Goal: Information Seeking & Learning: Understand process/instructions

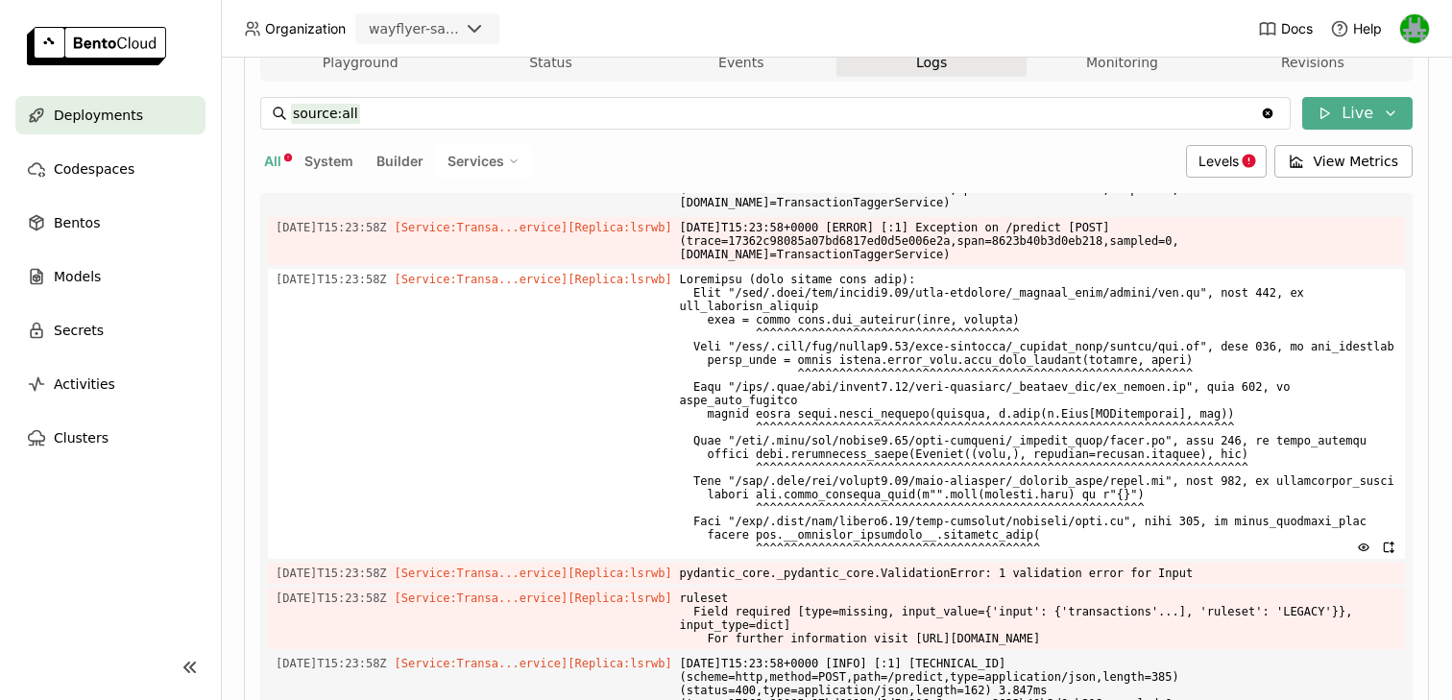
scroll to position [521, 0]
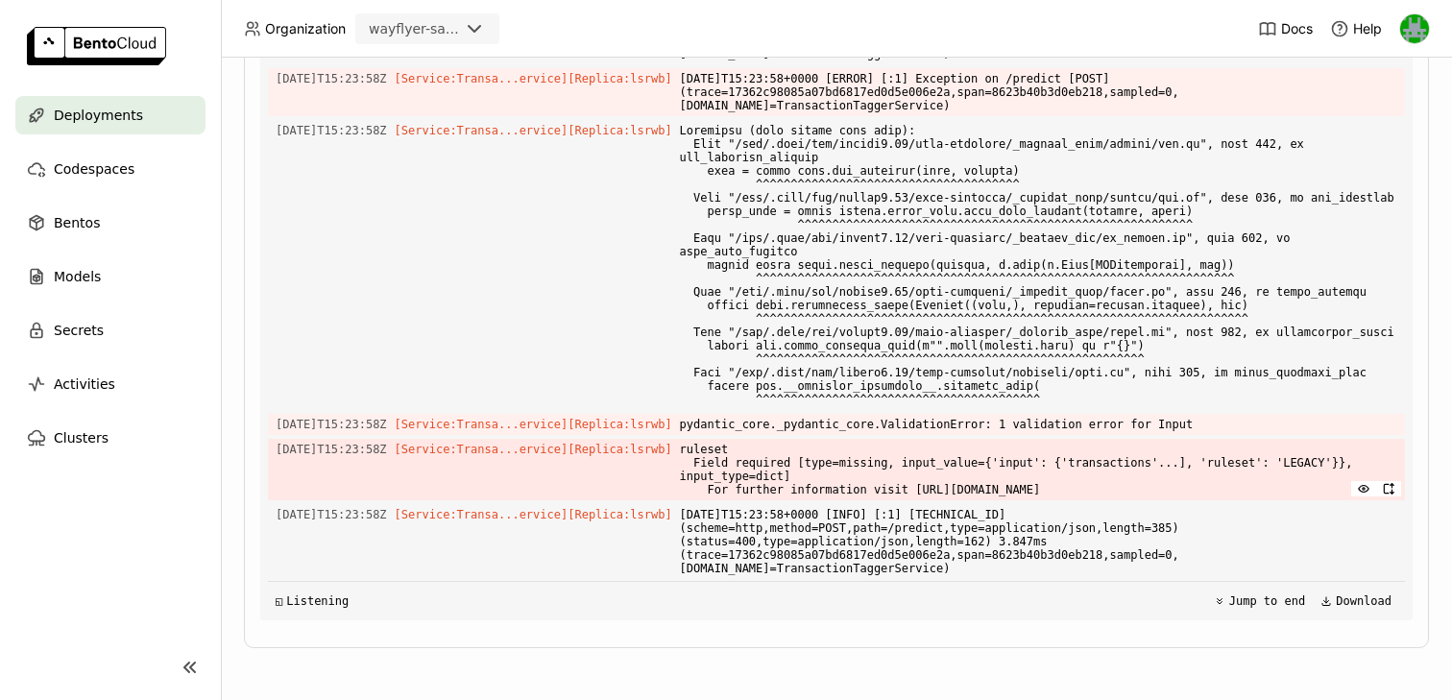
click at [745, 445] on span "ruleset Field required [type=missing, input_value={'input': {'transactions'...]…" at bounding box center [1038, 469] width 717 height 61
copy span "ruleset"
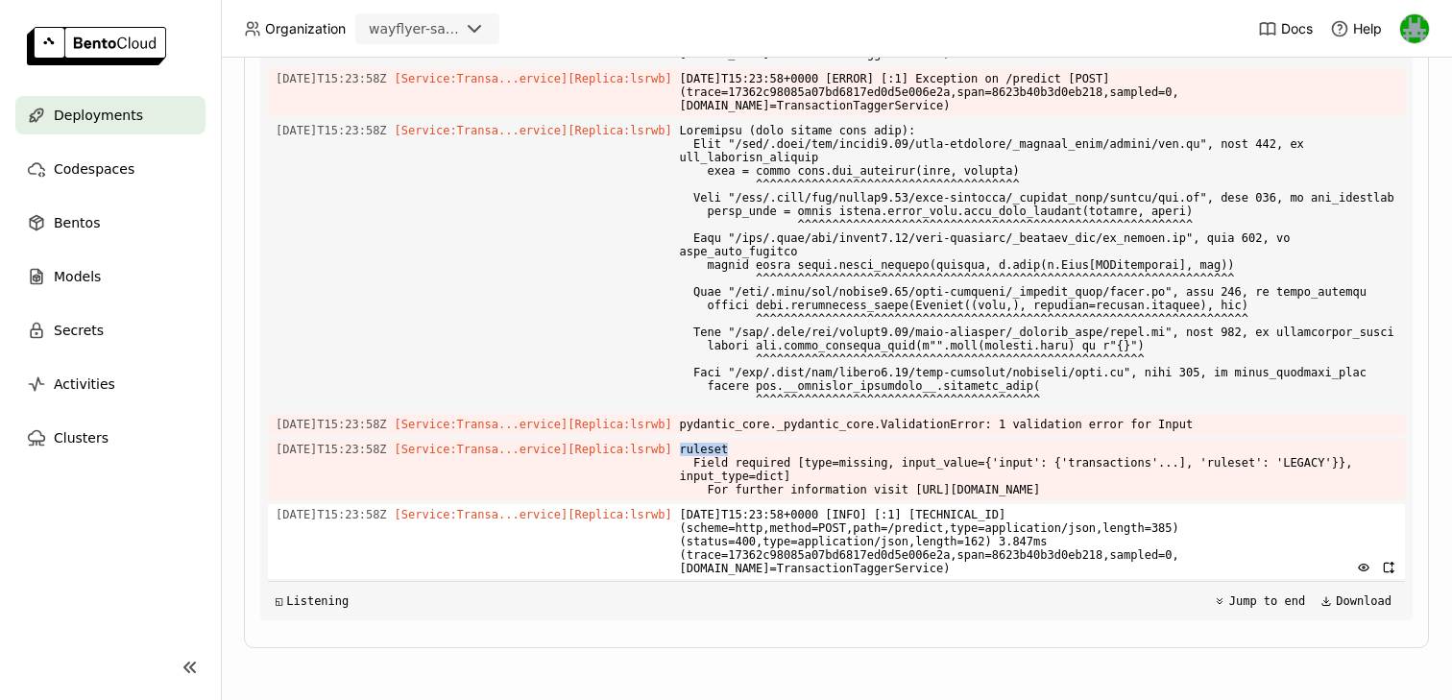
scroll to position [7269, 0]
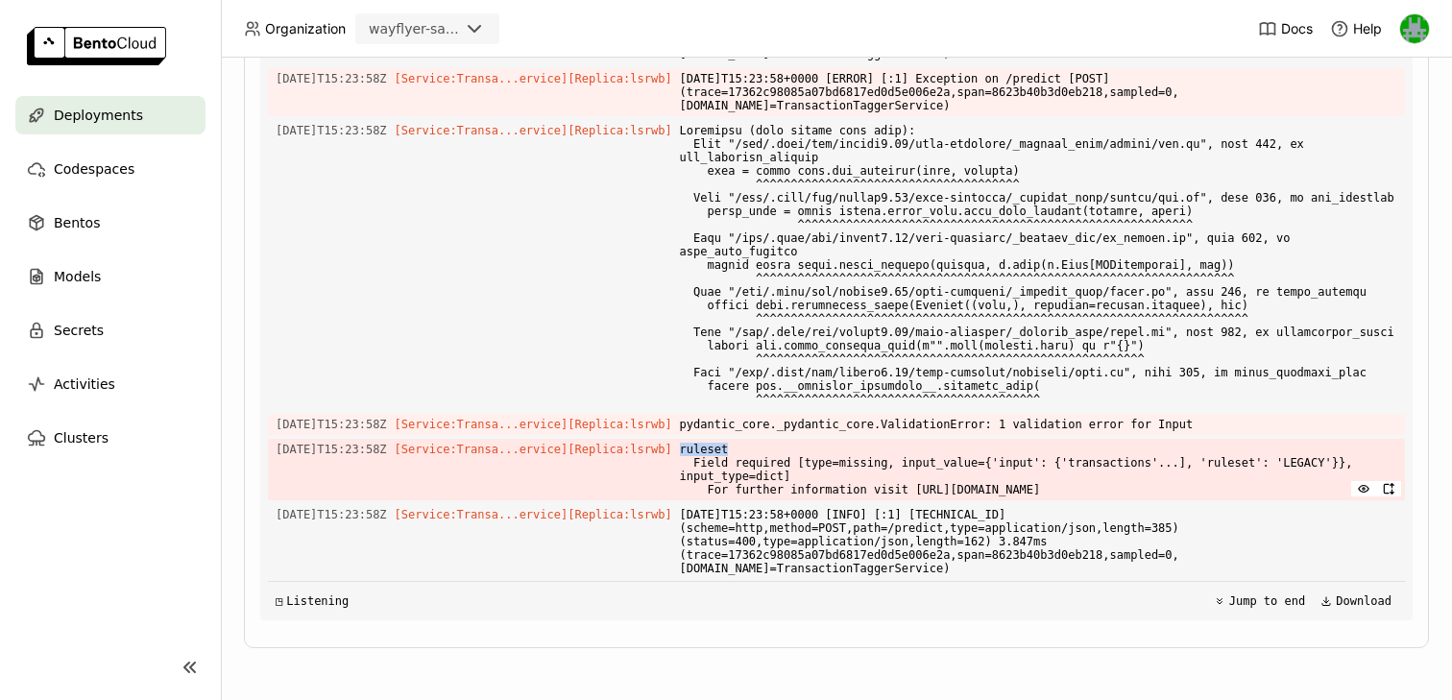
drag, startPoint x: 1249, startPoint y: 499, endPoint x: 709, endPoint y: 446, distance: 543.3
click at [709, 446] on span "ruleset Field required [type=missing, input_value={'input': {'transactions'...]…" at bounding box center [1038, 469] width 717 height 61
copy span "ruleset Field required [type=missing, input_value={'input': {'transactions'...]…"
click at [1250, 489] on span "ruleset Field required [type=missing, input_value={'input': {'transactions'...]…" at bounding box center [1038, 469] width 717 height 61
drag, startPoint x: 1245, startPoint y: 490, endPoint x: 702, endPoint y: 421, distance: 547.0
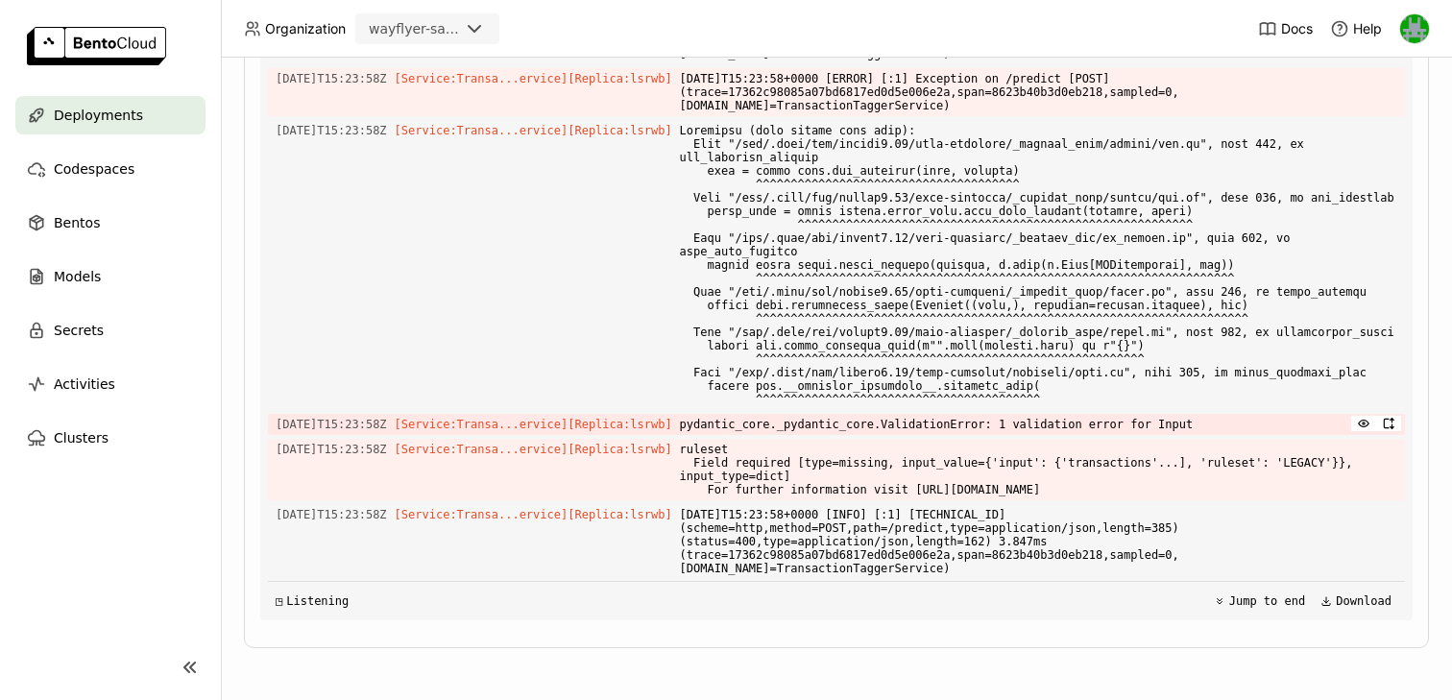
click at [702, 421] on div "Load older logs 2025-09-29T14:06:50Z [Service:Transa...ervice] [Replica: jn2v8 …" at bounding box center [836, 332] width 1137 height 576
copy div "pydantic_core._pydantic_core.ValidationError: 1 validation error for Input 2025…"
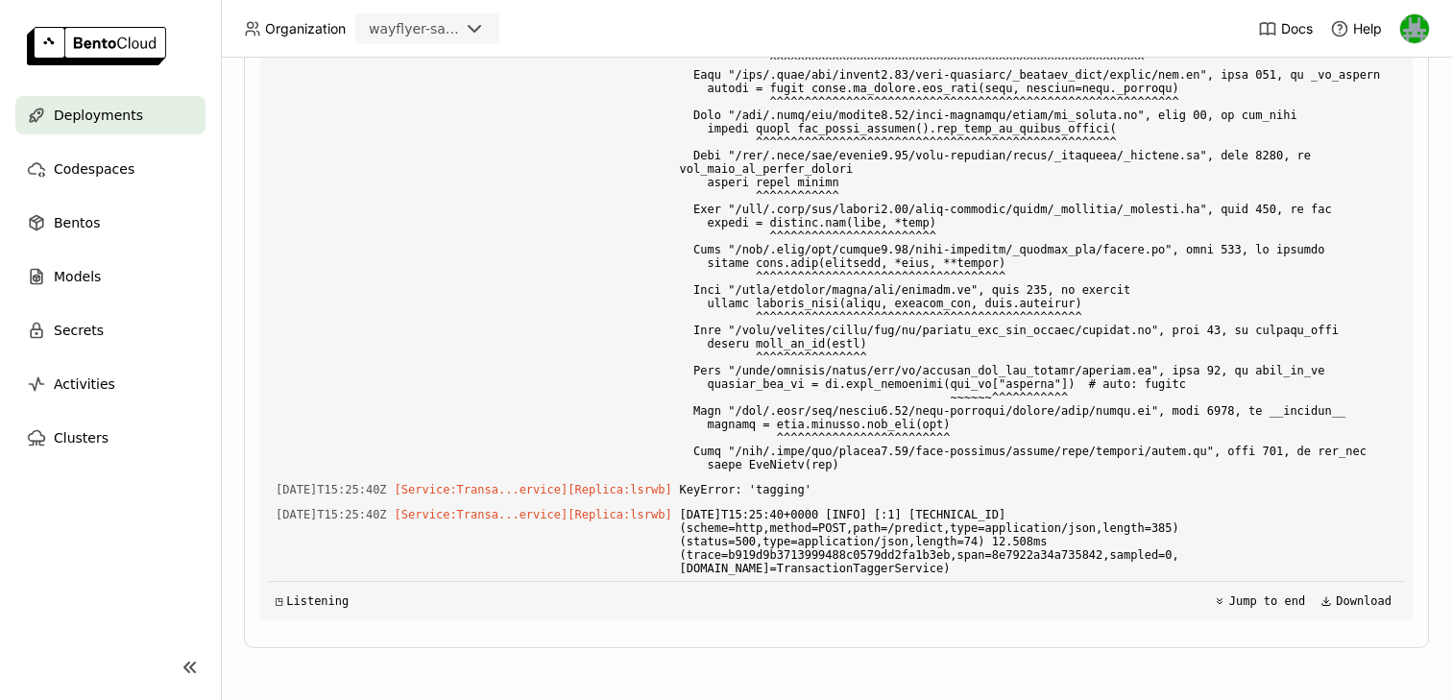
scroll to position [7999, 0]
click at [815, 488] on span "KeyError: 'tagging'" at bounding box center [1038, 489] width 717 height 21
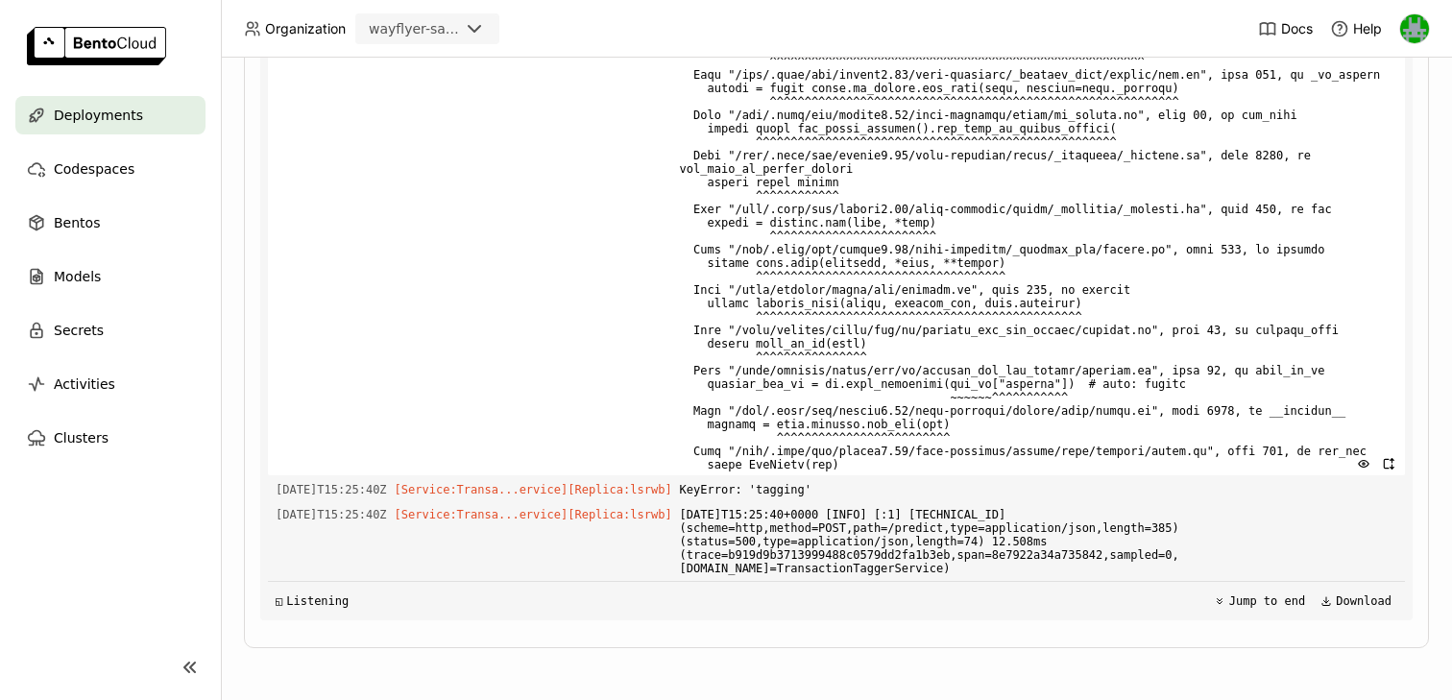
click at [975, 450] on span at bounding box center [1038, 216] width 717 height 519
click at [919, 429] on span at bounding box center [1038, 216] width 717 height 519
click at [967, 430] on span at bounding box center [1038, 216] width 717 height 519
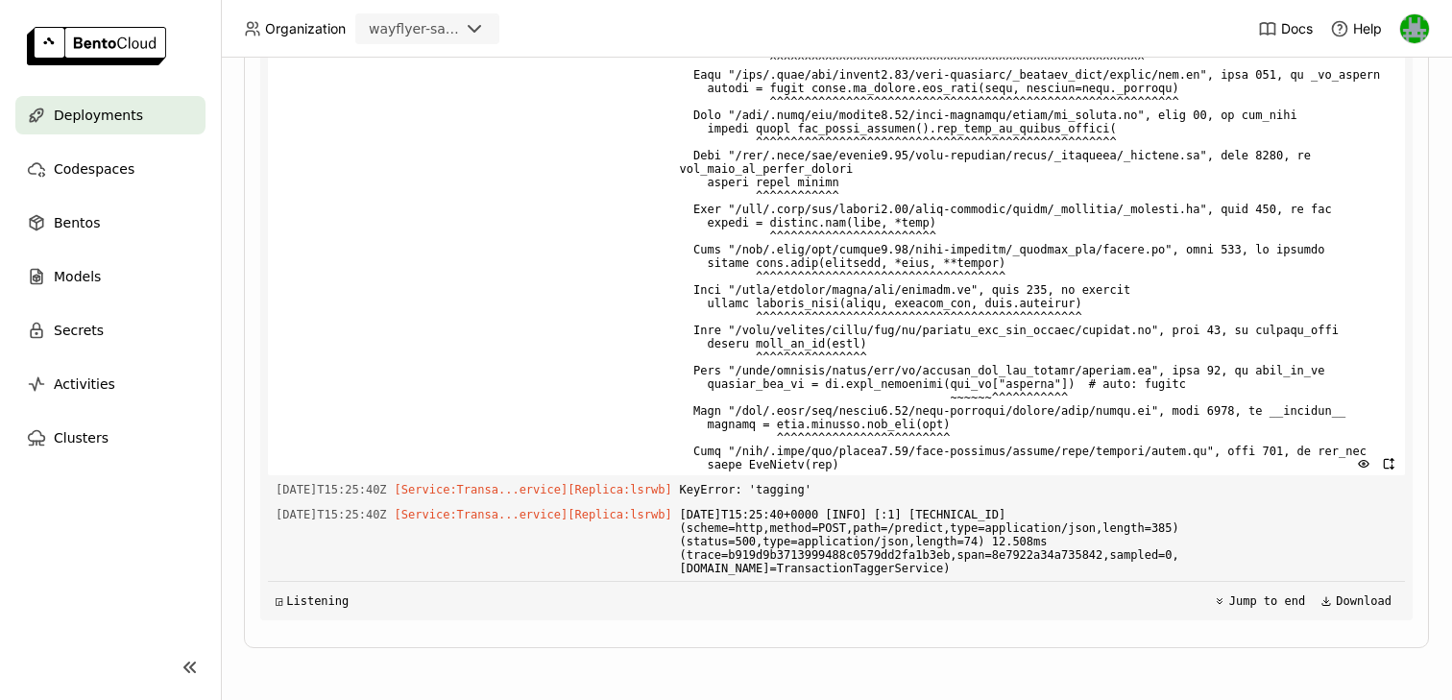
scroll to position [7966, 0]
click at [1003, 423] on span at bounding box center [1038, 216] width 717 height 519
click at [957, 419] on span at bounding box center [1038, 216] width 717 height 519
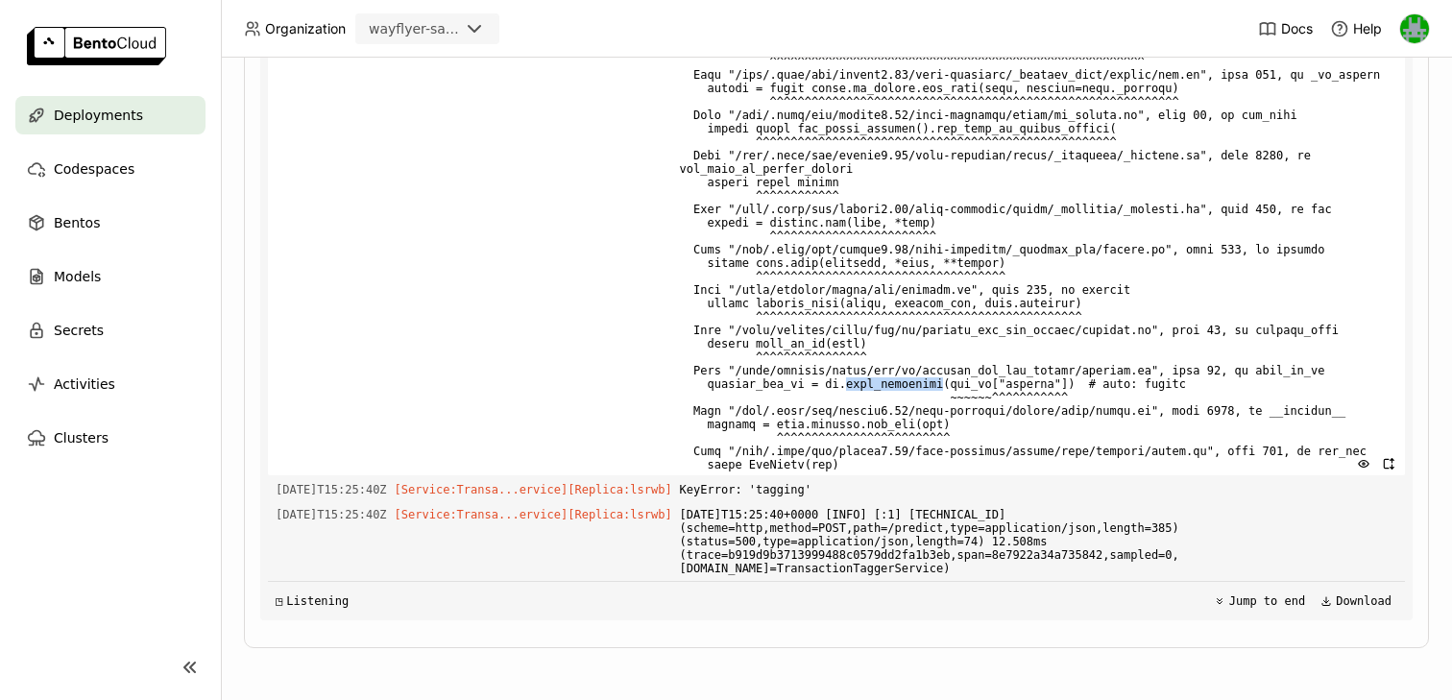
click at [931, 420] on span at bounding box center [1038, 216] width 717 height 519
click at [1049, 425] on span at bounding box center [1038, 216] width 717 height 519
click at [1054, 421] on span at bounding box center [1038, 216] width 717 height 519
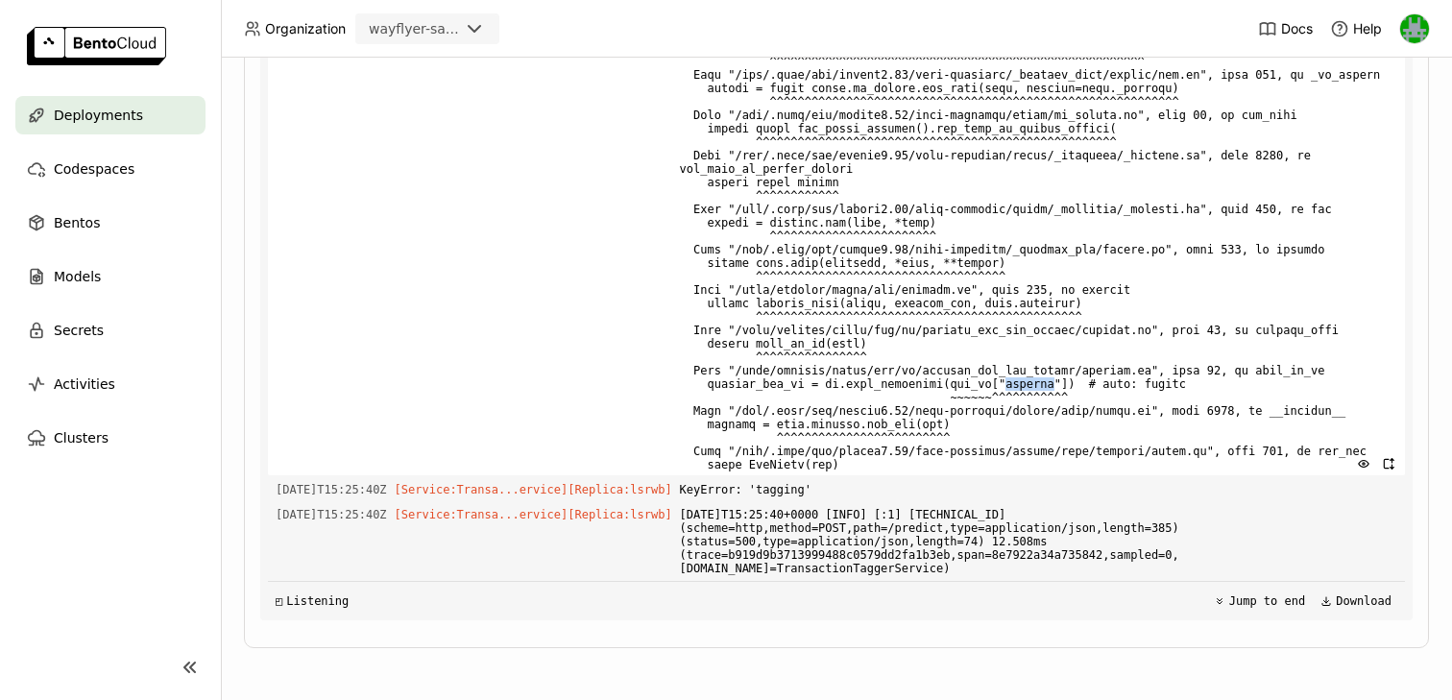
click at [1054, 421] on span at bounding box center [1038, 216] width 717 height 519
click at [1013, 421] on span at bounding box center [1038, 216] width 717 height 519
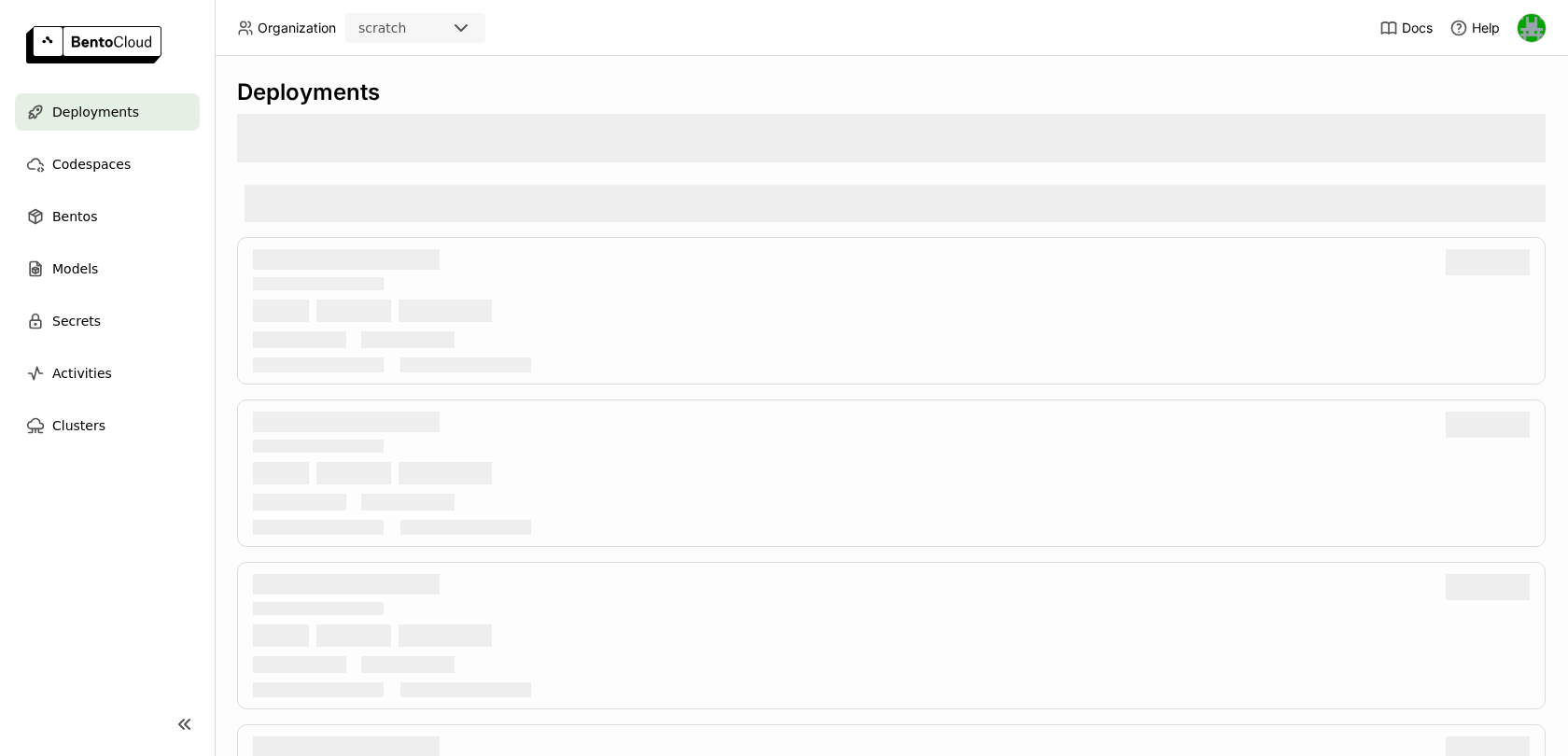
click at [378, 36] on div "scratch" at bounding box center [382, 27] width 48 height 18
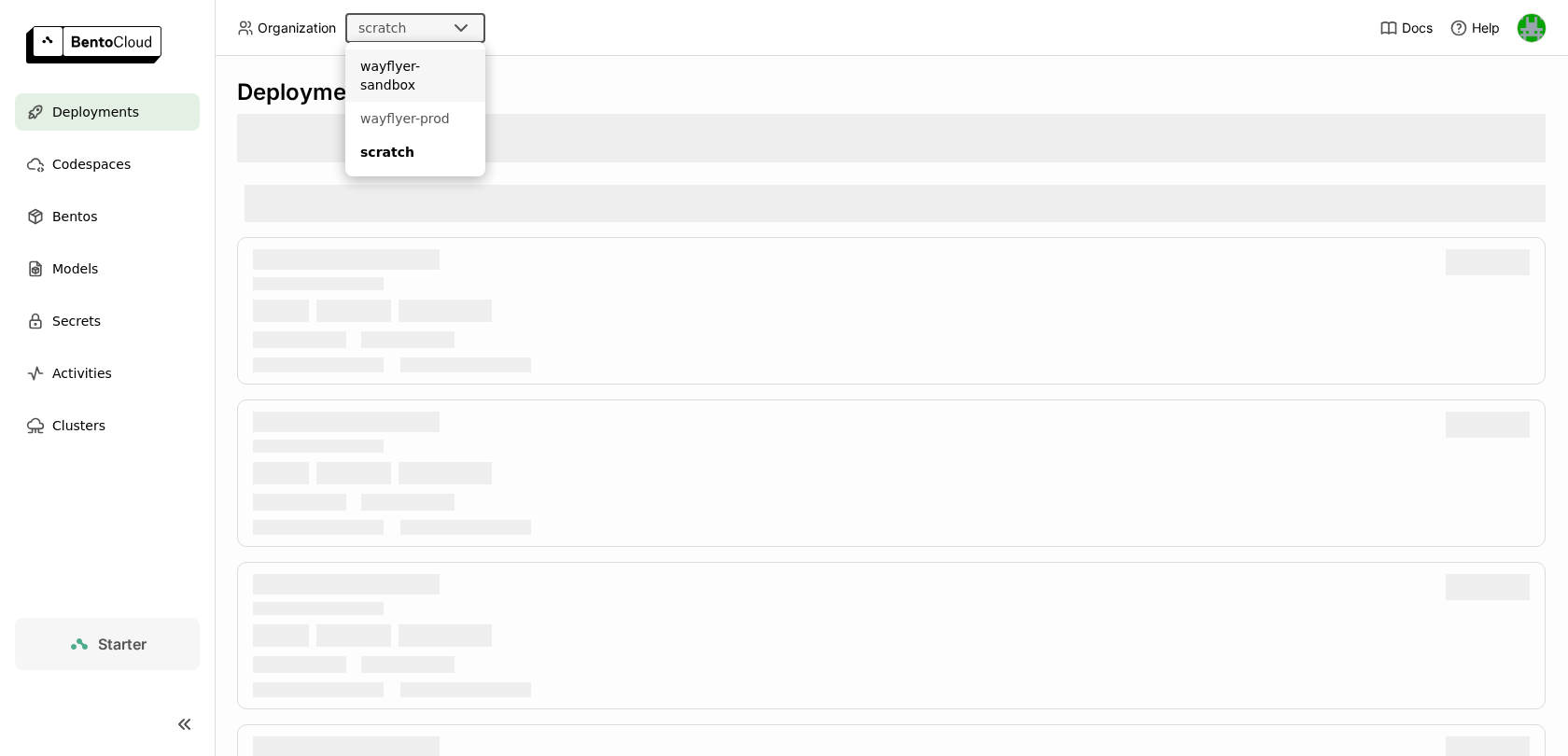
click at [399, 76] on li "wayflyer-sandbox" at bounding box center [415, 76] width 140 height 52
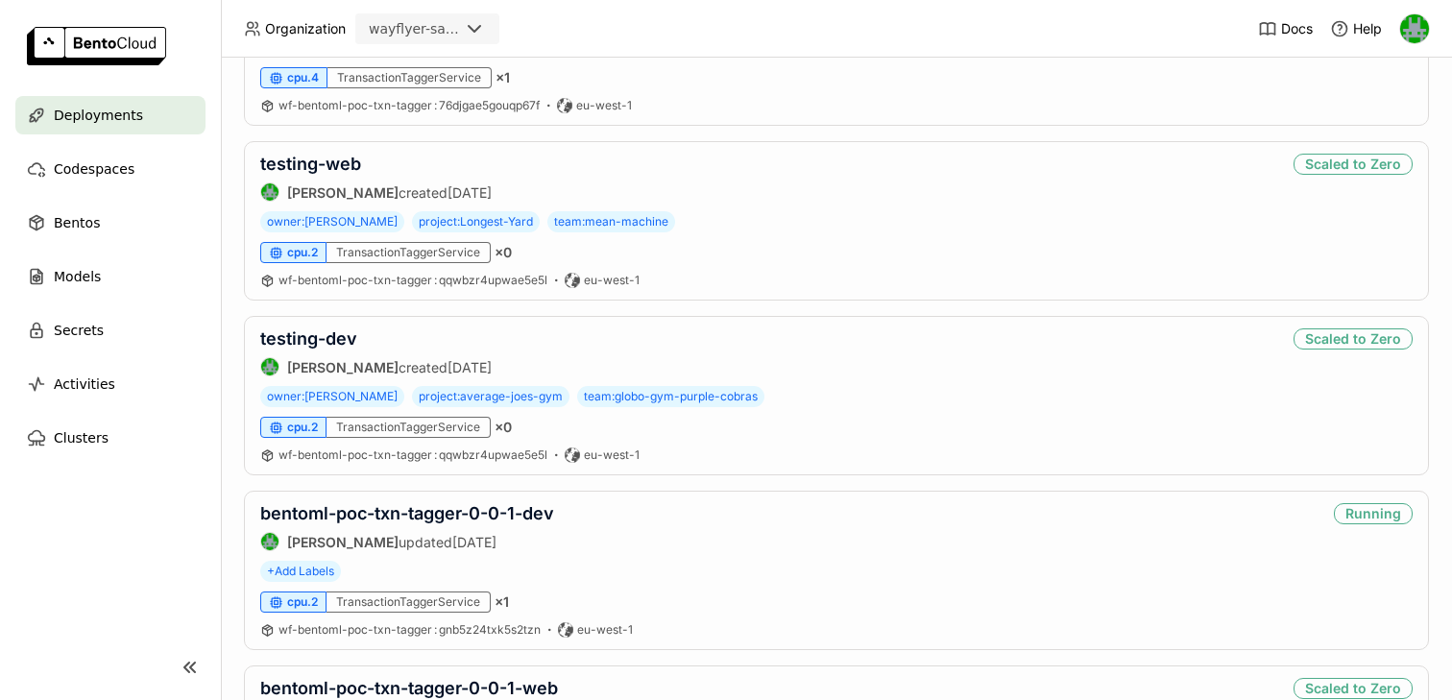
scroll to position [623, 0]
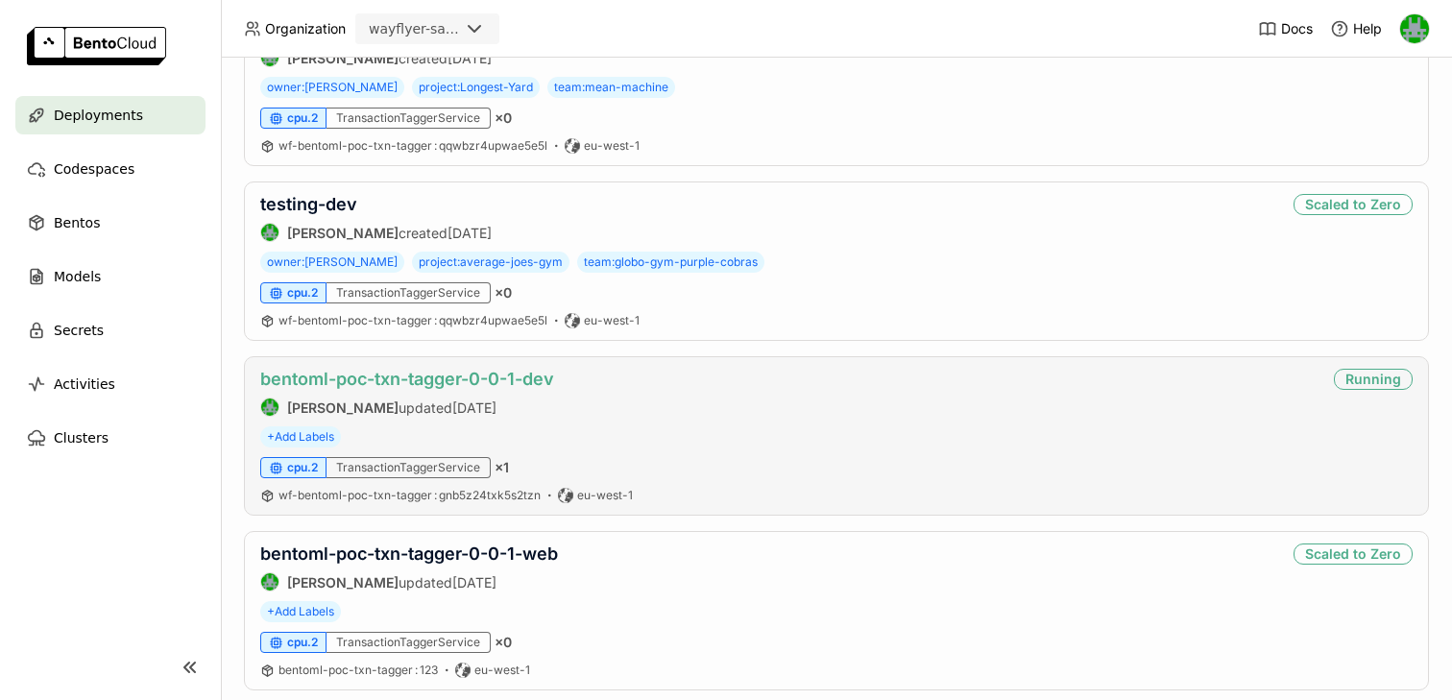
click at [503, 378] on link "bentoml-poc-txn-tagger-0-0-1-dev" at bounding box center [407, 379] width 294 height 20
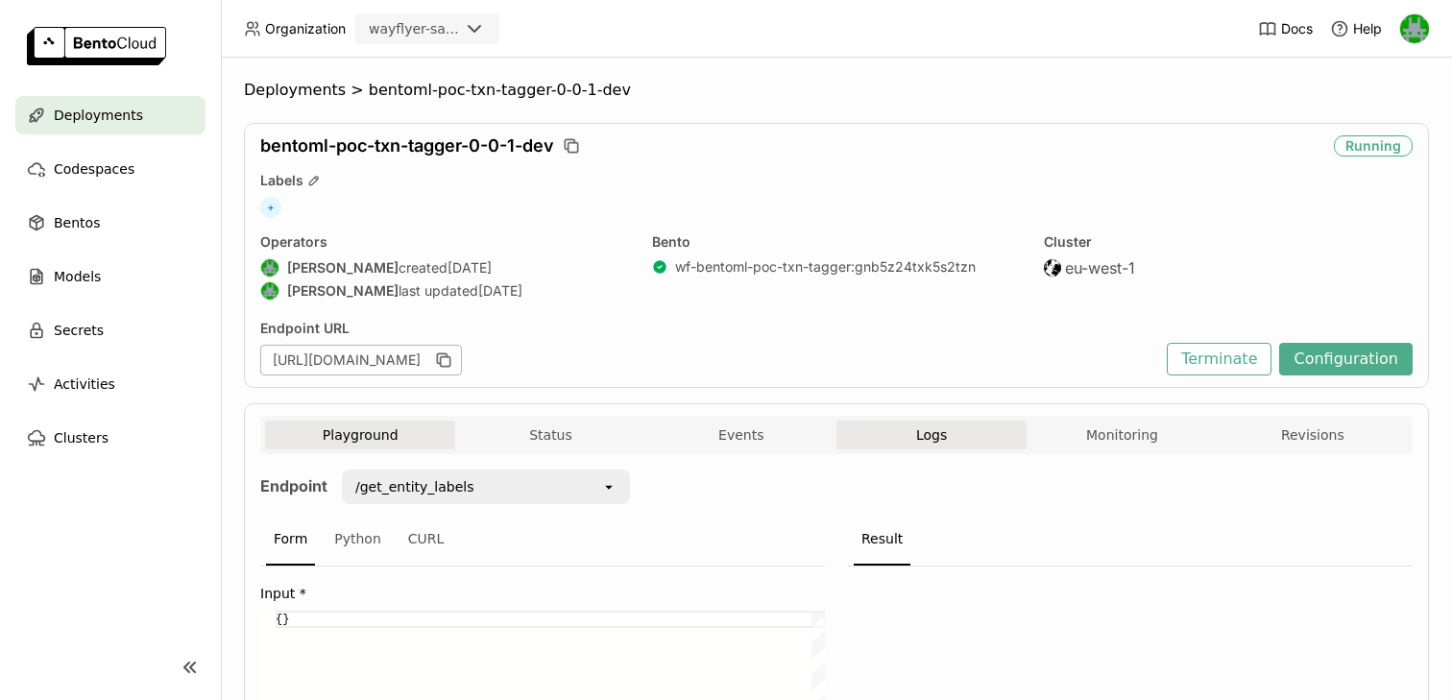
click at [917, 444] on button "Logs" at bounding box center [931, 435] width 190 height 29
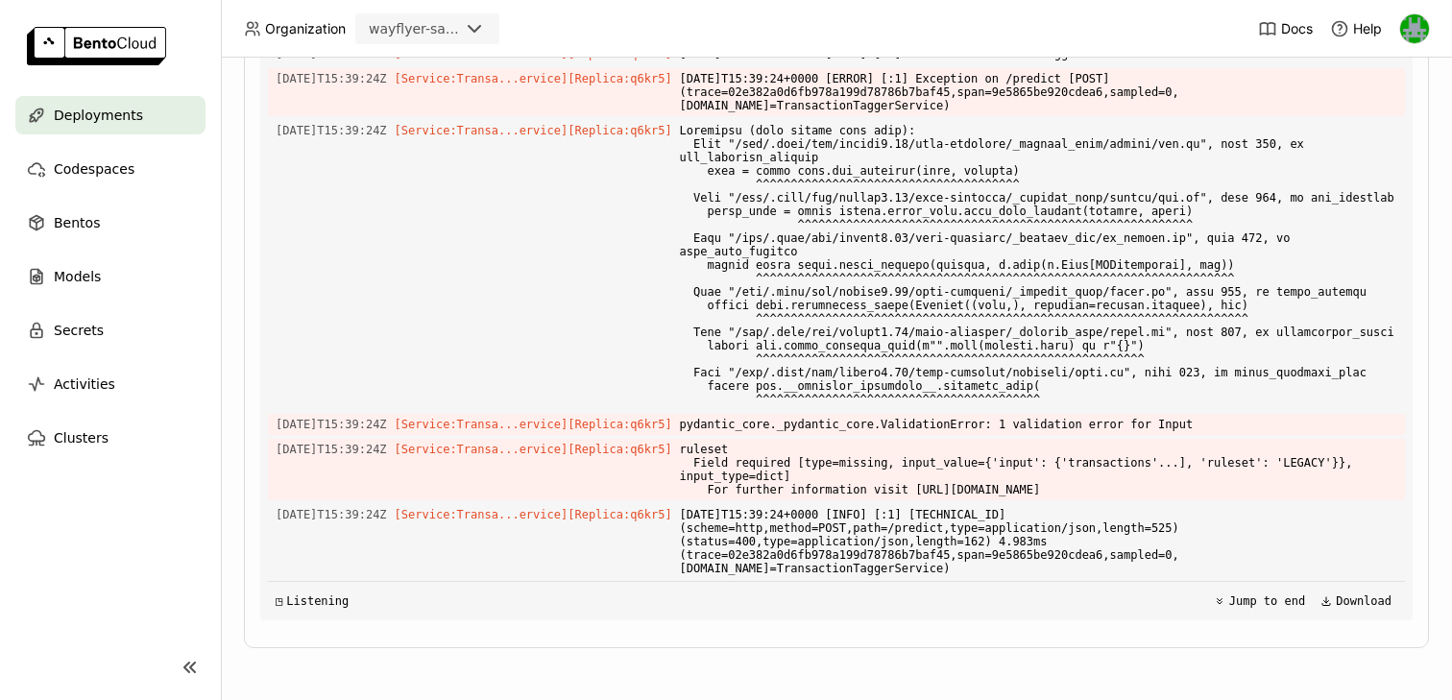
scroll to position [6207, 0]
click at [736, 446] on span "ruleset Field required [type=missing, input_value={'input': {'transactions'...]…" at bounding box center [1038, 469] width 717 height 61
drag, startPoint x: 1239, startPoint y: 491, endPoint x: 712, endPoint y: 416, distance: 532.5
click at [712, 416] on div "Load older logs 2025-09-29T14:35:14Z [Service:Transa...ervice] [Replica: tl52b …" at bounding box center [836, 332] width 1137 height 576
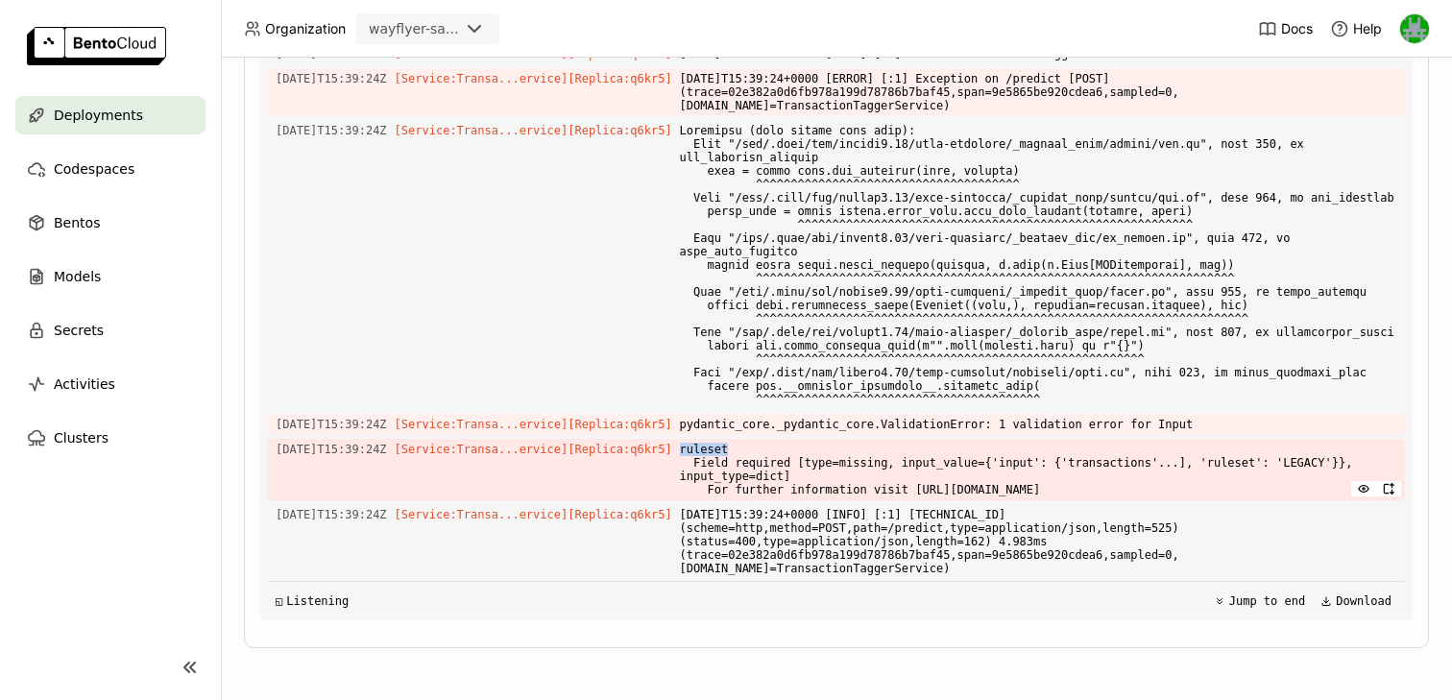
scroll to position [6180, 0]
click at [881, 469] on span "ruleset Field required [type=missing, input_value={'input': {'transactions'...]…" at bounding box center [1038, 469] width 717 height 61
click at [1248, 490] on span "ruleset Field required [type=missing, input_value={'input': {'transactions'...]…" at bounding box center [1038, 469] width 717 height 61
copy span "ruleset"
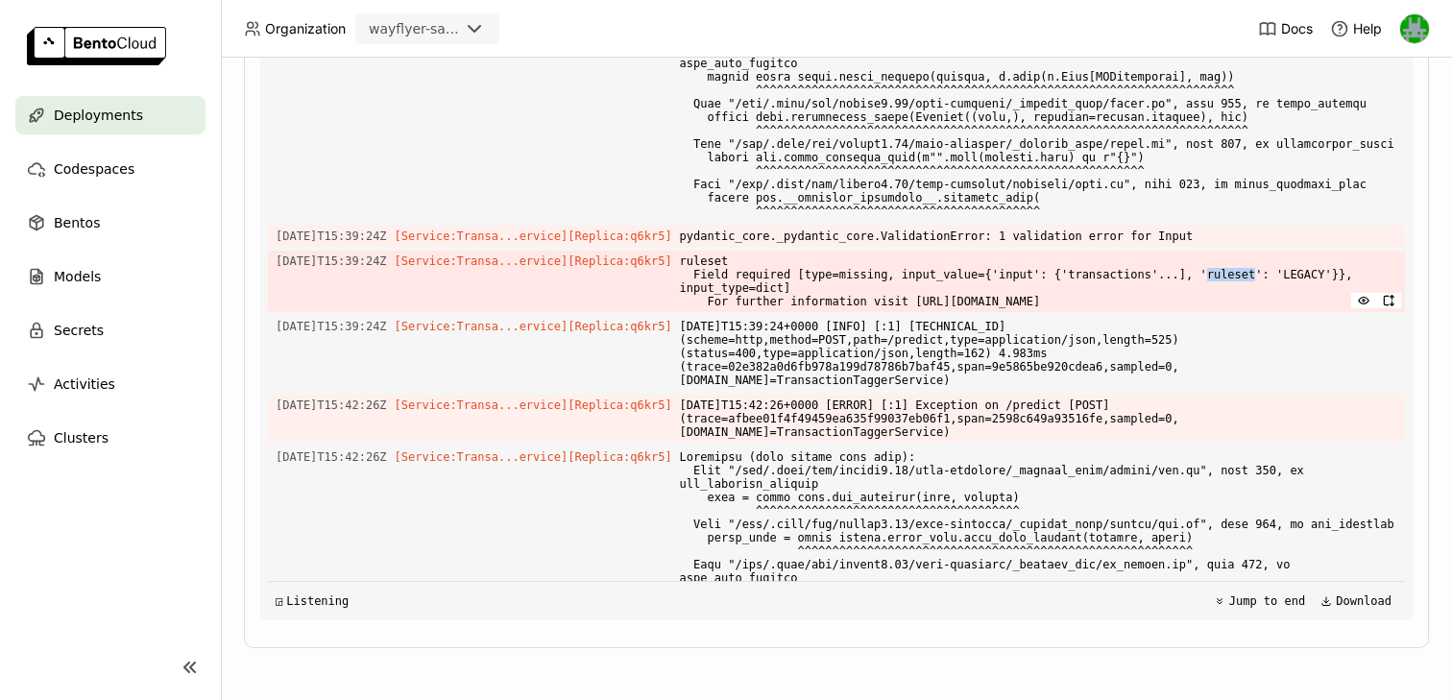
scroll to position [6748, 0]
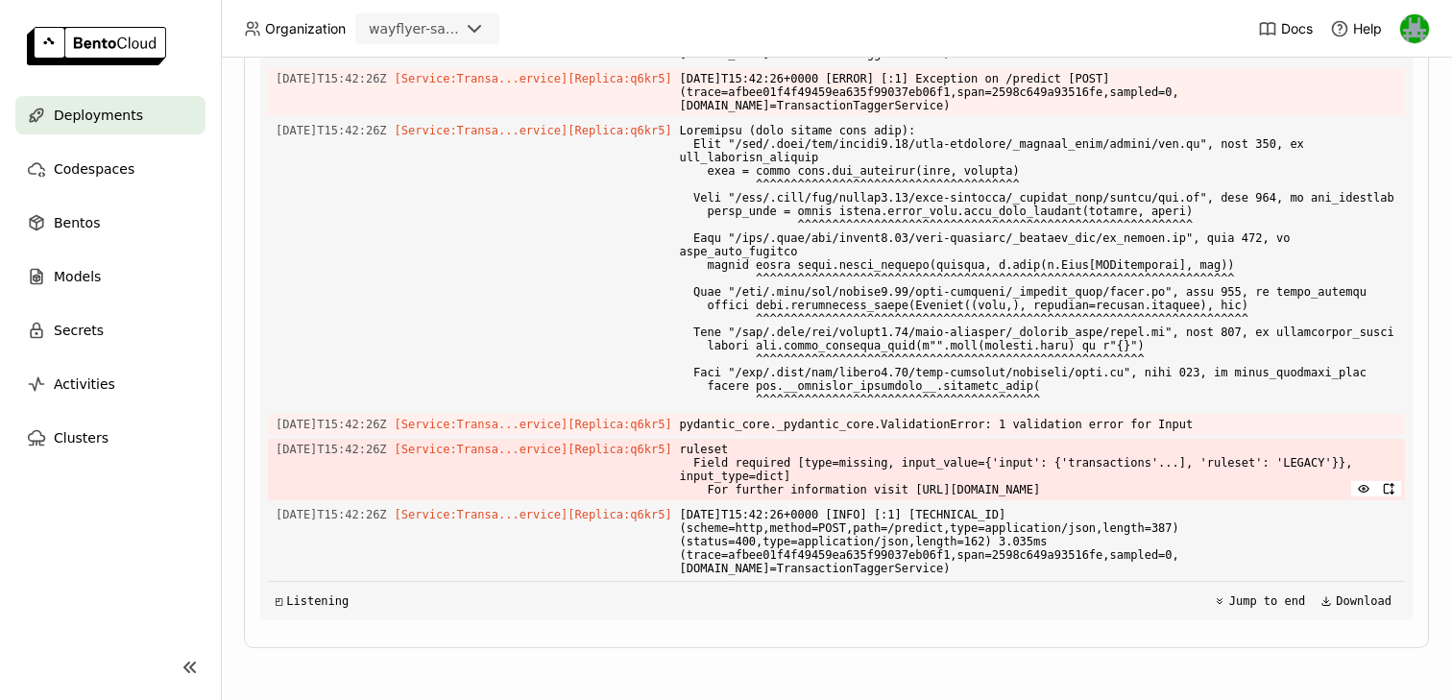
drag, startPoint x: 707, startPoint y: 424, endPoint x: 1259, endPoint y: 496, distance: 556.9
click at [1259, 496] on div "Load older logs 2025-09-29T14:35:14Z [Service:Transa...ervice] [Replica: tl52b …" at bounding box center [836, 332] width 1137 height 576
copy div "pydantic_core._pydantic_core.ValidationError: 1 validation error for Input 2025…"
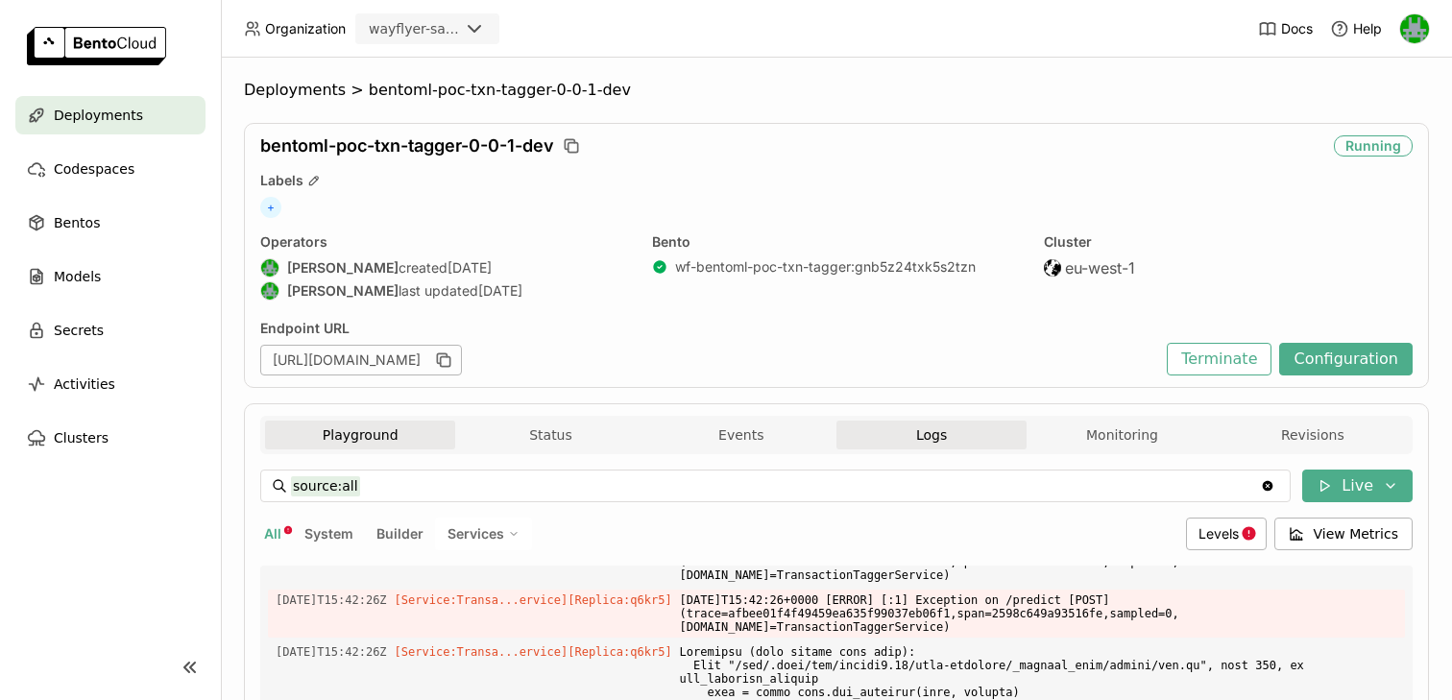
click at [338, 440] on button "Playground" at bounding box center [360, 435] width 190 height 29
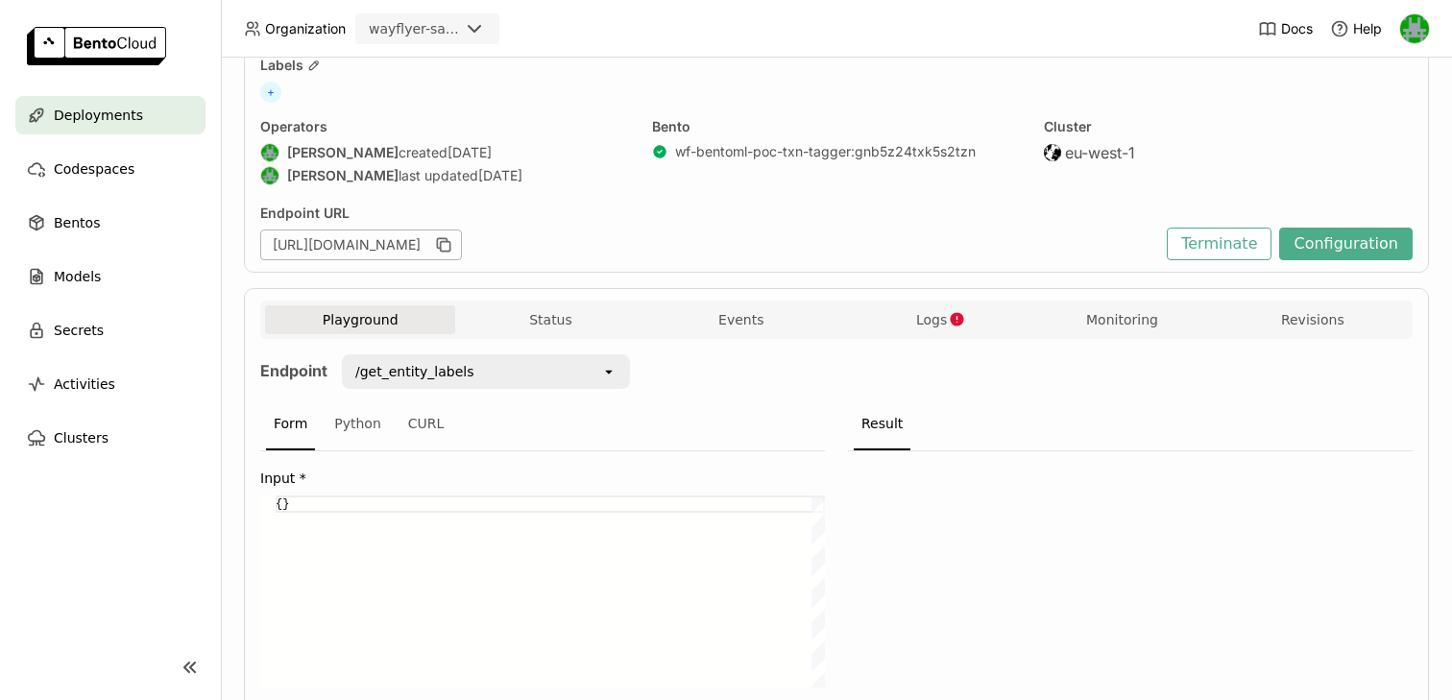
scroll to position [174, 0]
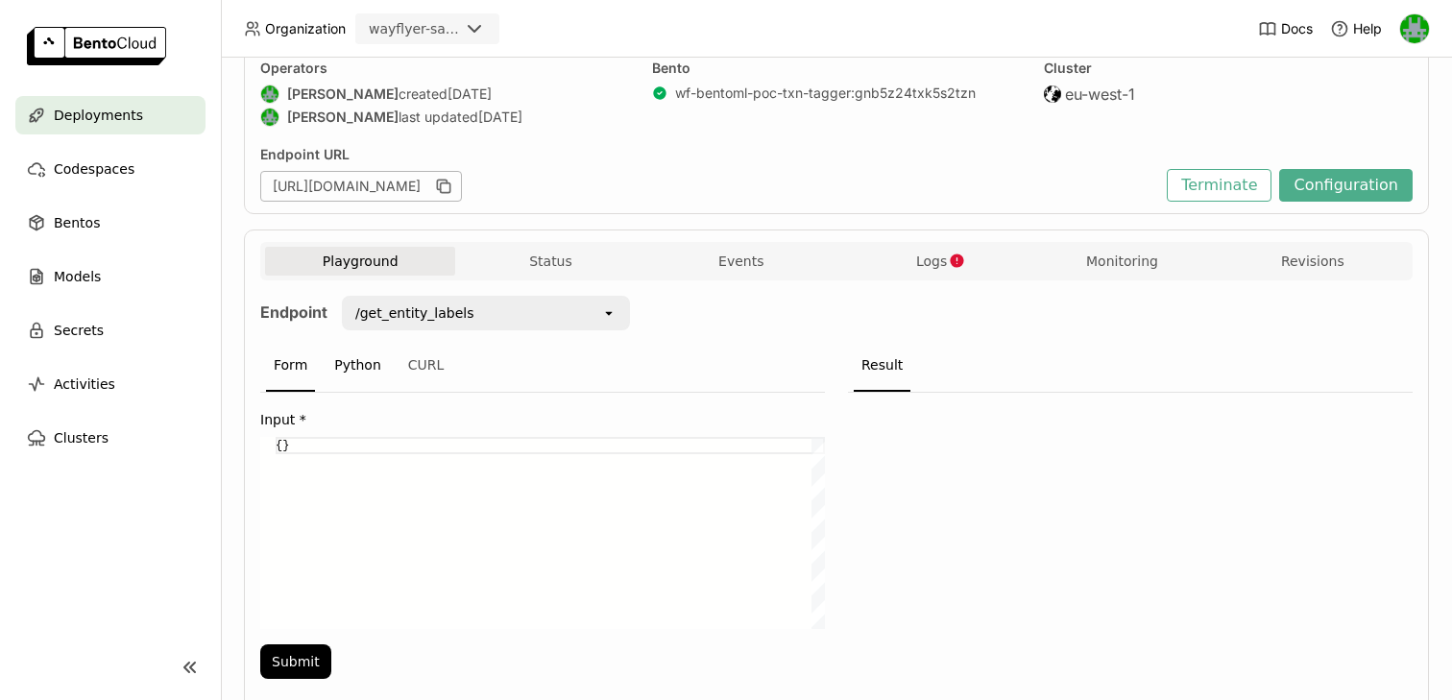
click at [344, 368] on div "Python" at bounding box center [358, 366] width 62 height 52
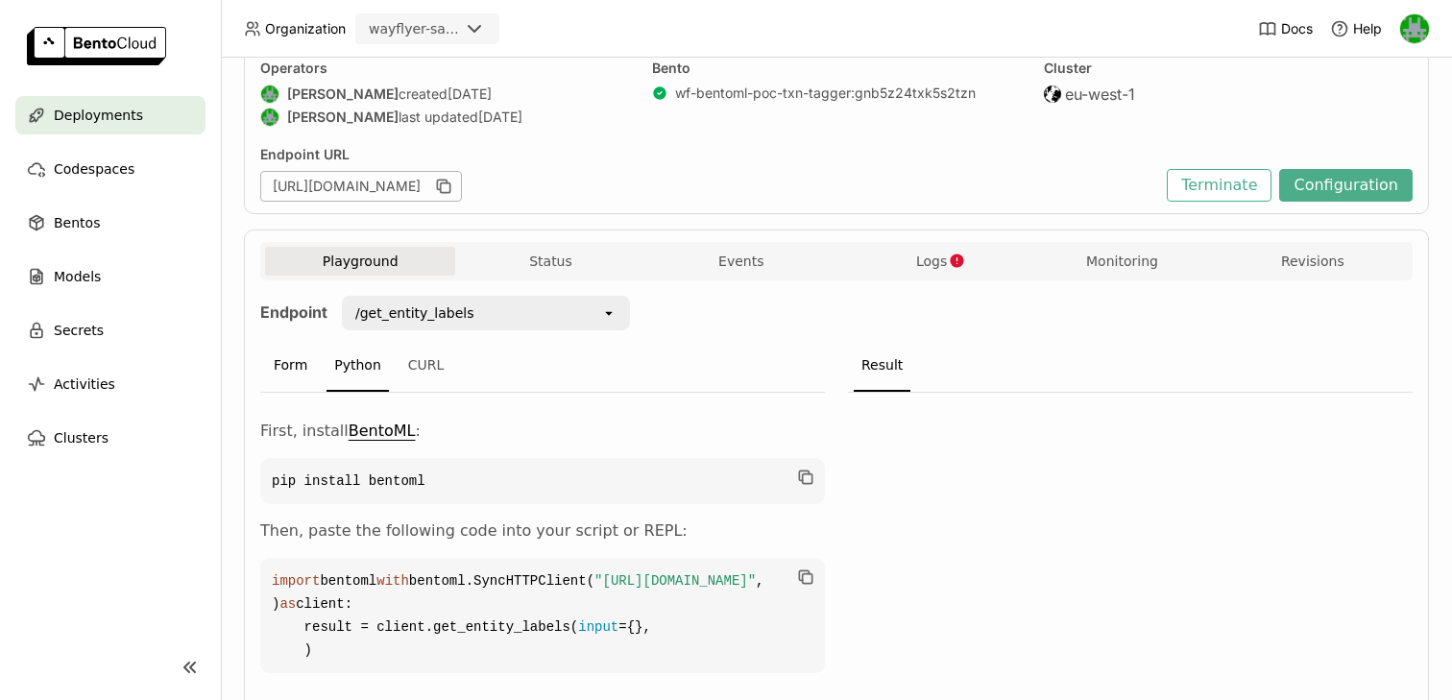
click at [299, 368] on div "Form" at bounding box center [290, 366] width 49 height 52
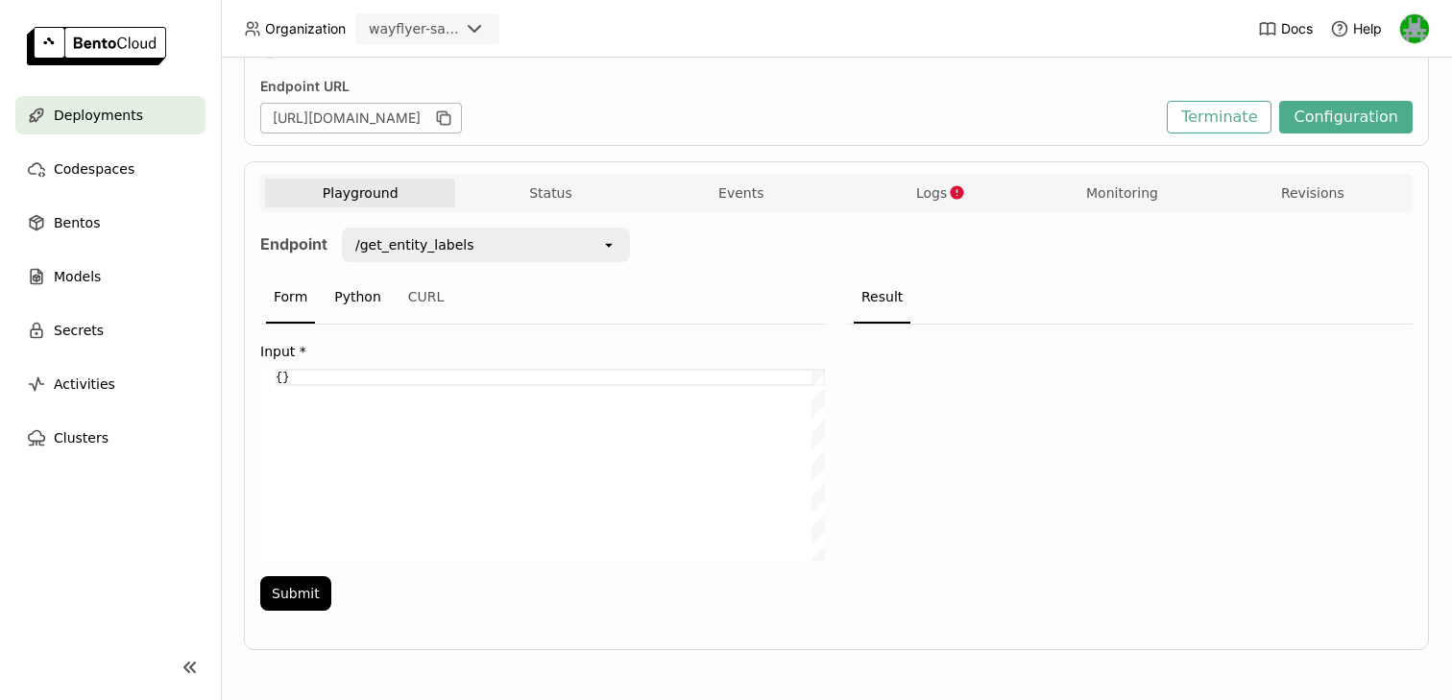
scroll to position [241, 0]
click at [360, 292] on div "Python" at bounding box center [358, 299] width 62 height 52
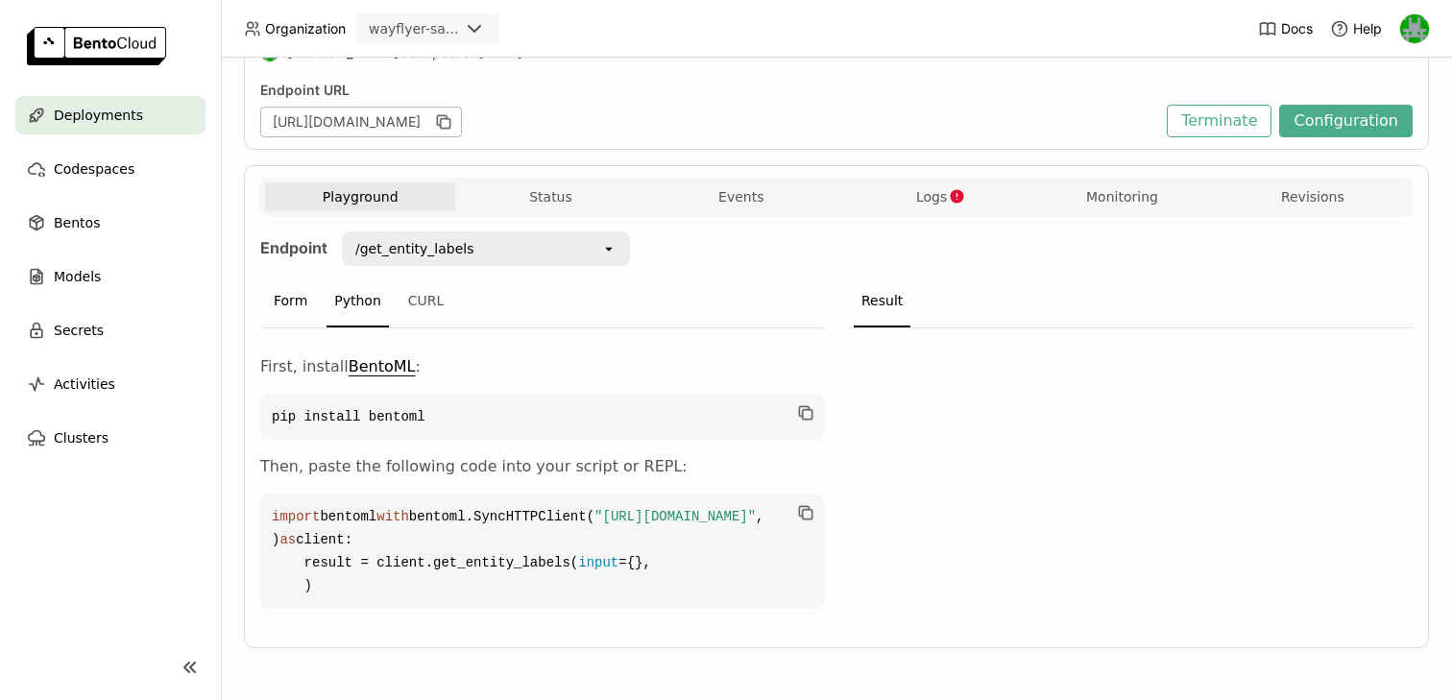
click at [289, 309] on div "Form" at bounding box center [290, 302] width 49 height 52
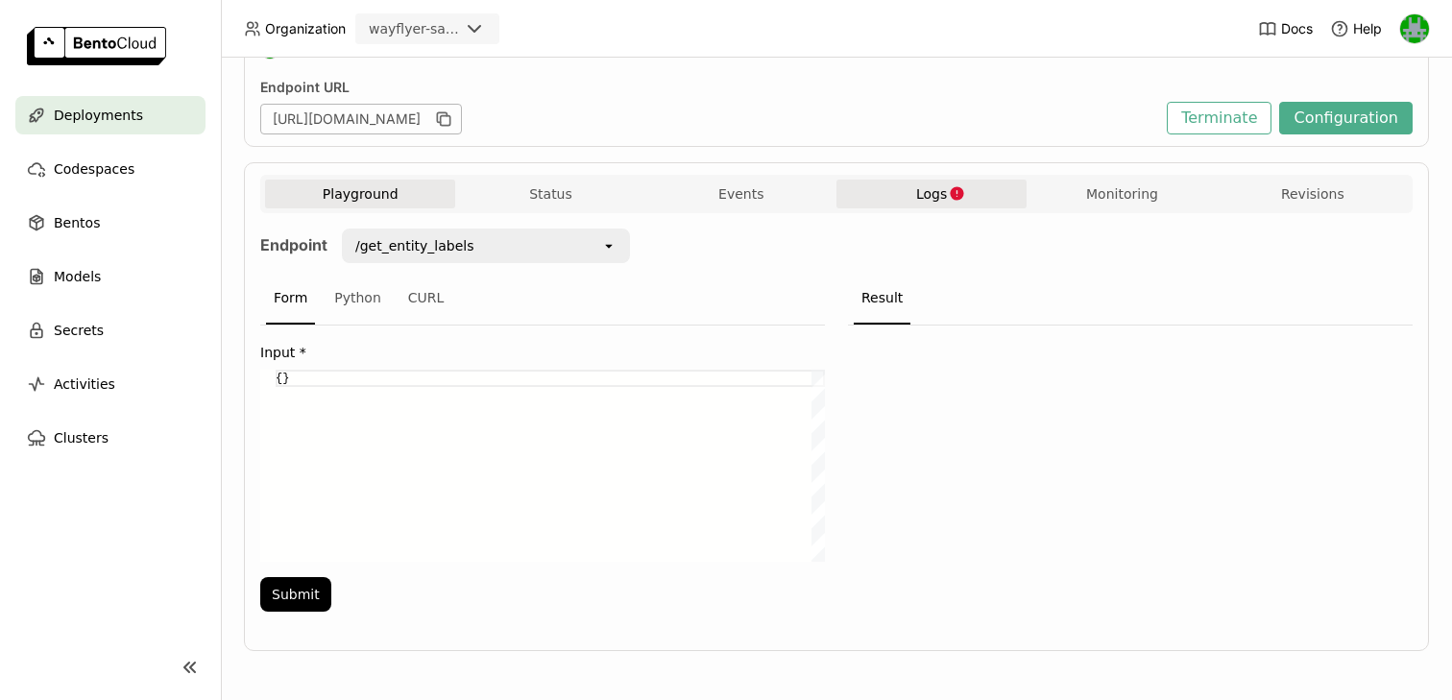
click at [887, 199] on button "Logs" at bounding box center [931, 194] width 190 height 29
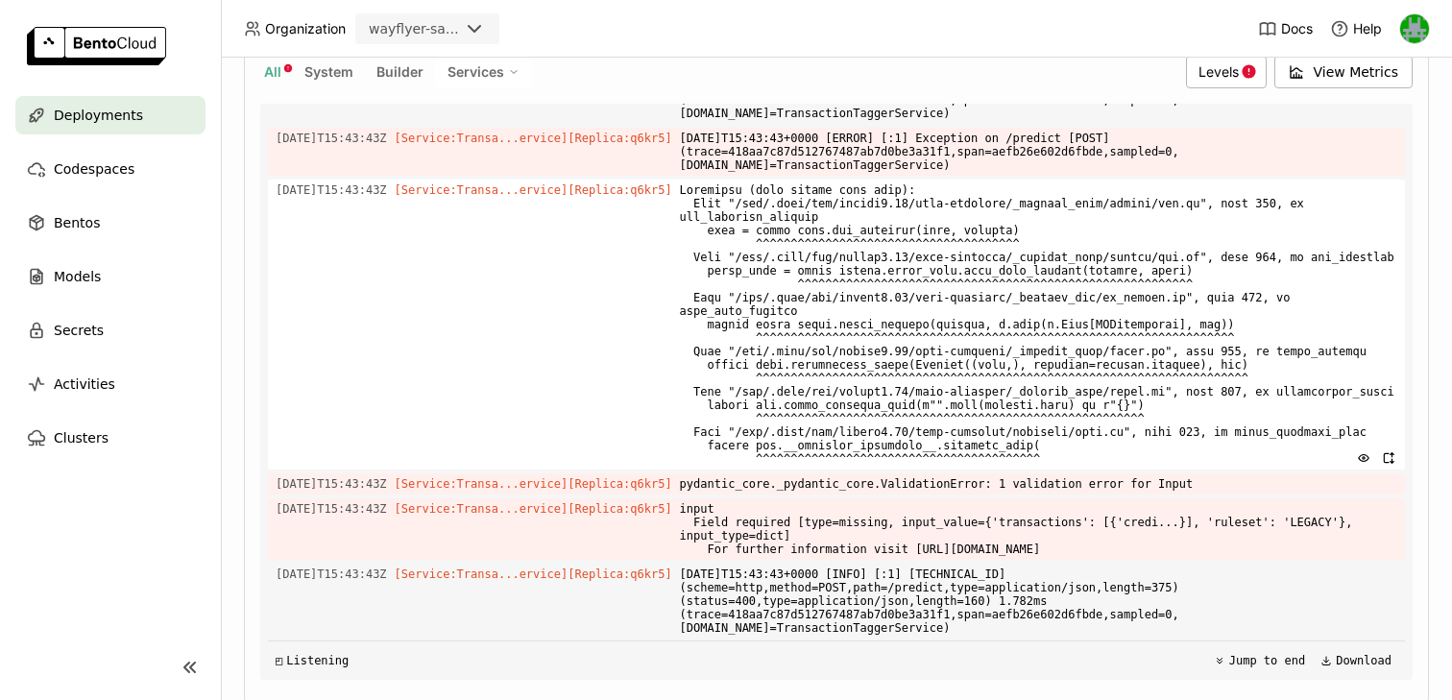
scroll to position [521, 0]
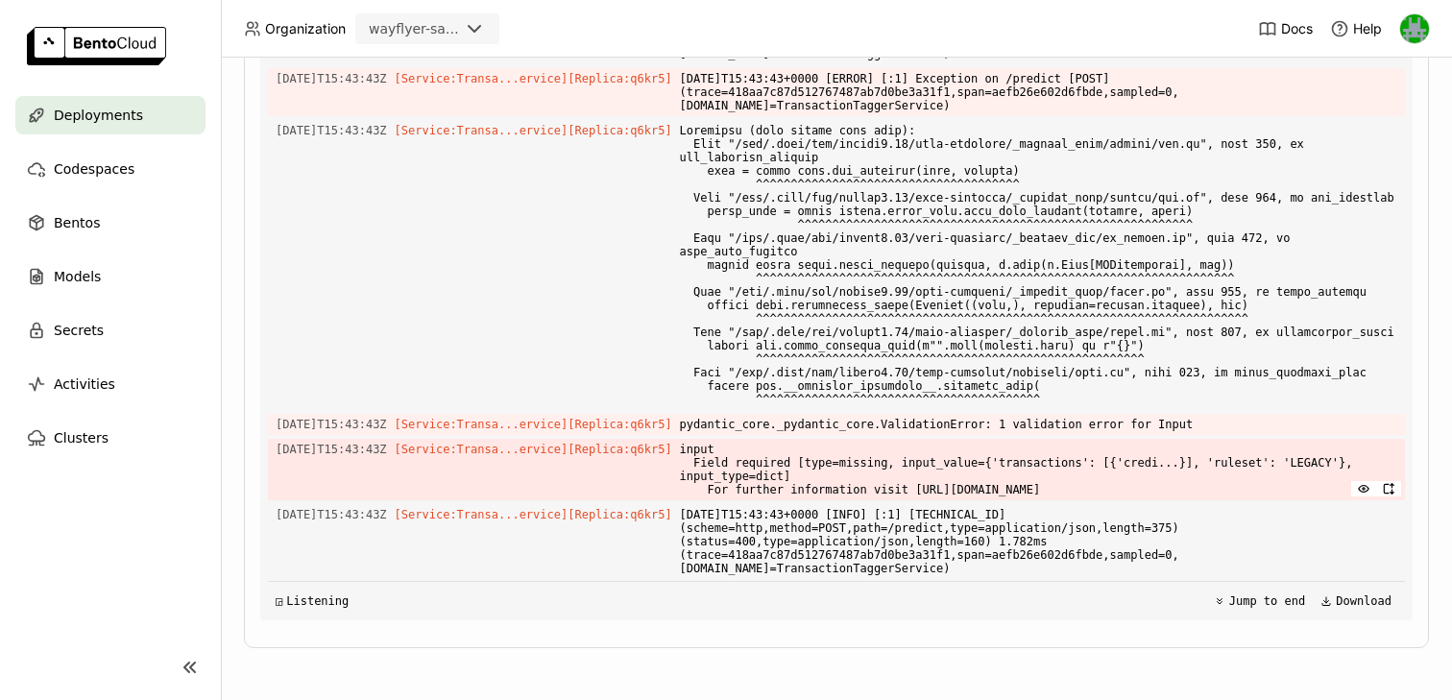
click at [714, 448] on span "input Field required [type=missing, input_value={'transactions': [{'credi...}],…" at bounding box center [1038, 469] width 717 height 61
copy span "input"
click at [748, 444] on span "ruleset Field required [type=missing, input_value={'input': {'transactions'...]…" at bounding box center [1038, 469] width 717 height 61
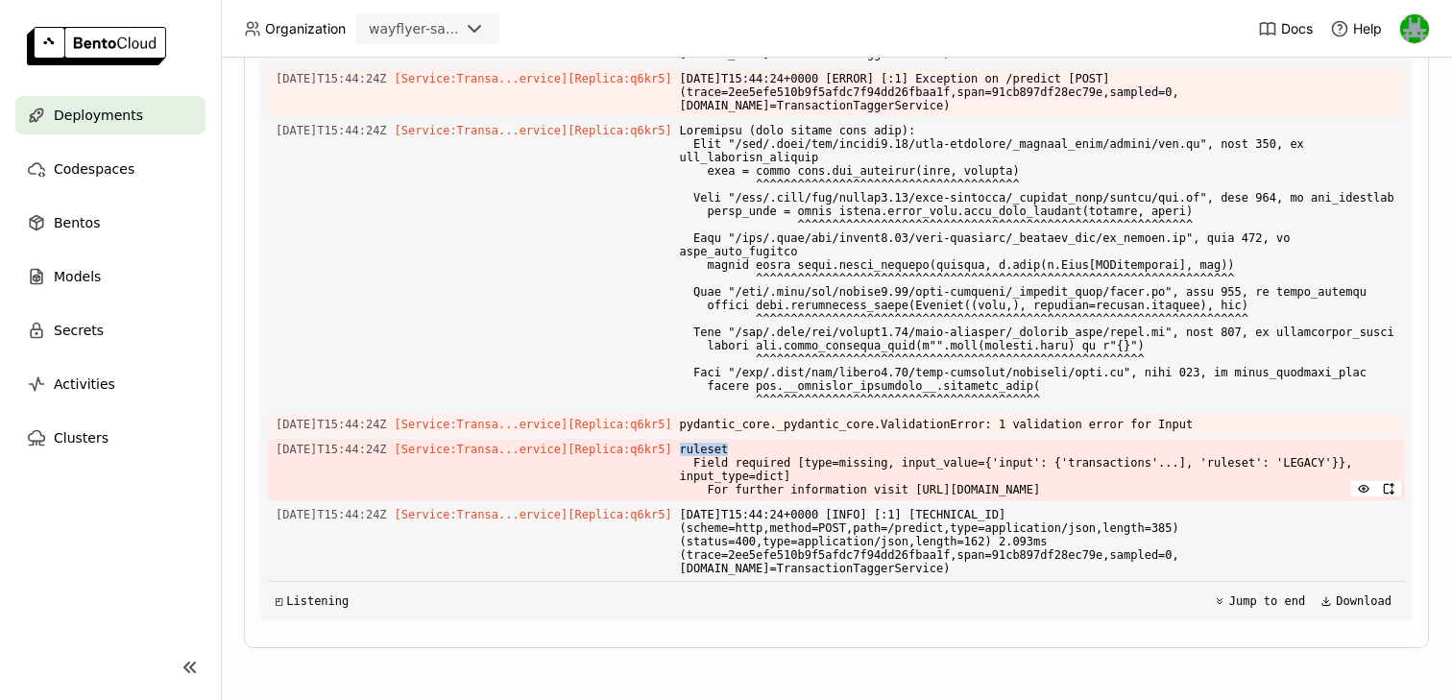
click at [748, 444] on span "ruleset Field required [type=missing, input_value={'input': {'transactions'...]…" at bounding box center [1038, 469] width 717 height 61
click at [874, 447] on span "ruleset Field required [type=missing, input_value={'input': {'transactions'...]…" at bounding box center [1038, 469] width 717 height 61
click at [724, 443] on span "ruleset Field required [type=missing, input_value={'input': {'transactions'...]…" at bounding box center [1038, 469] width 717 height 61
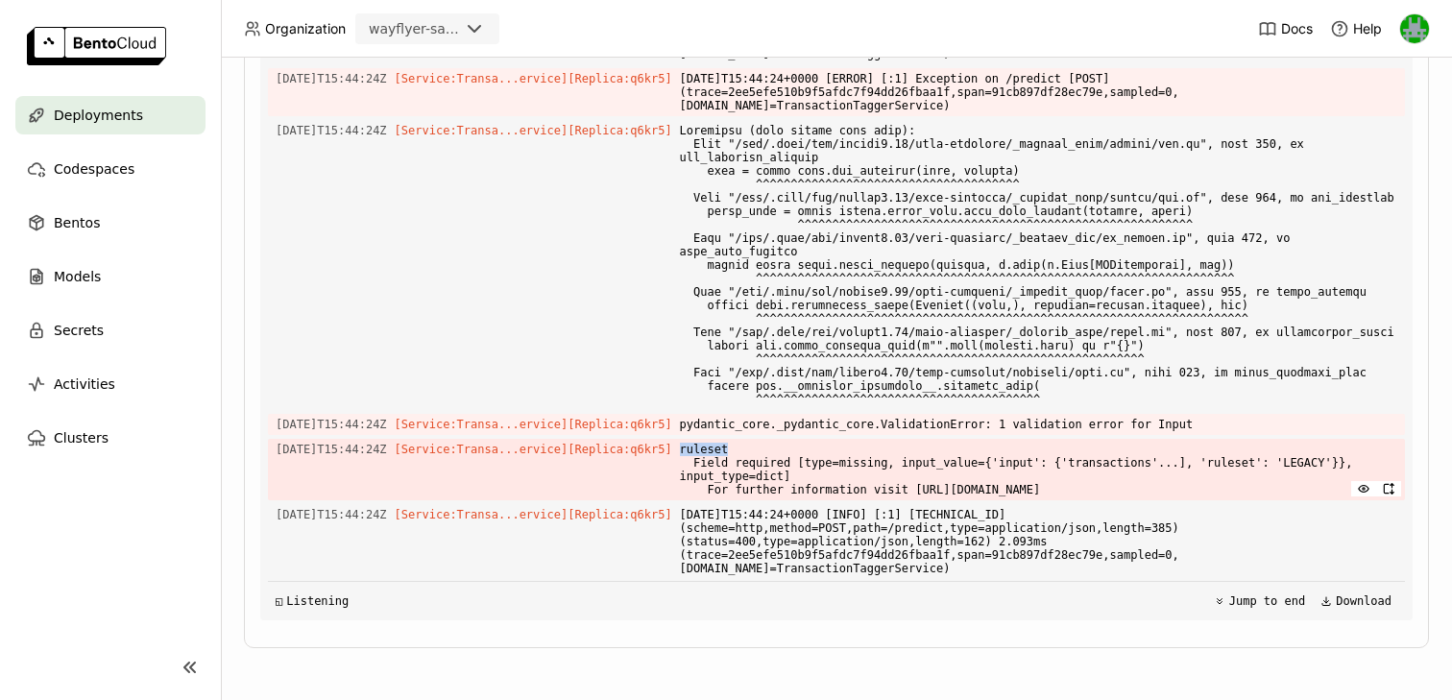
copy span "ruleset"
click at [753, 427] on span "pydantic_core._pydantic_core.ValidationError: 1 validation error for Input" at bounding box center [1038, 424] width 717 height 21
click at [773, 427] on span "pydantic_core._pydantic_core.ValidationError: 1 validation error for Input" at bounding box center [1038, 424] width 717 height 21
click at [824, 427] on span "pydantic_core._pydantic_core.ValidationError: 1 validation error for Input" at bounding box center [1038, 424] width 717 height 21
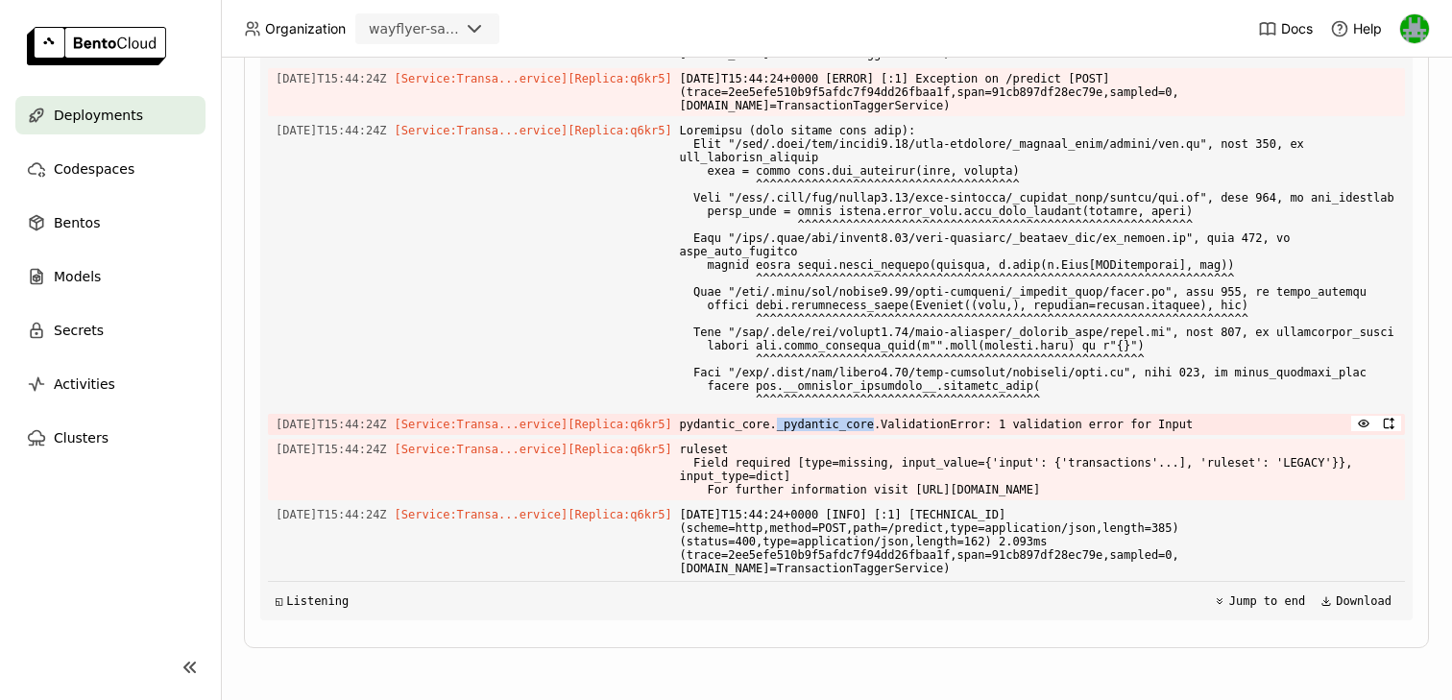
click at [824, 427] on span "pydantic_core._pydantic_core.ValidationError: 1 validation error for Input" at bounding box center [1038, 424] width 717 height 21
click at [940, 422] on span "pydantic_core._pydantic_core.ValidationError: 1 validation error for Input" at bounding box center [1038, 424] width 717 height 21
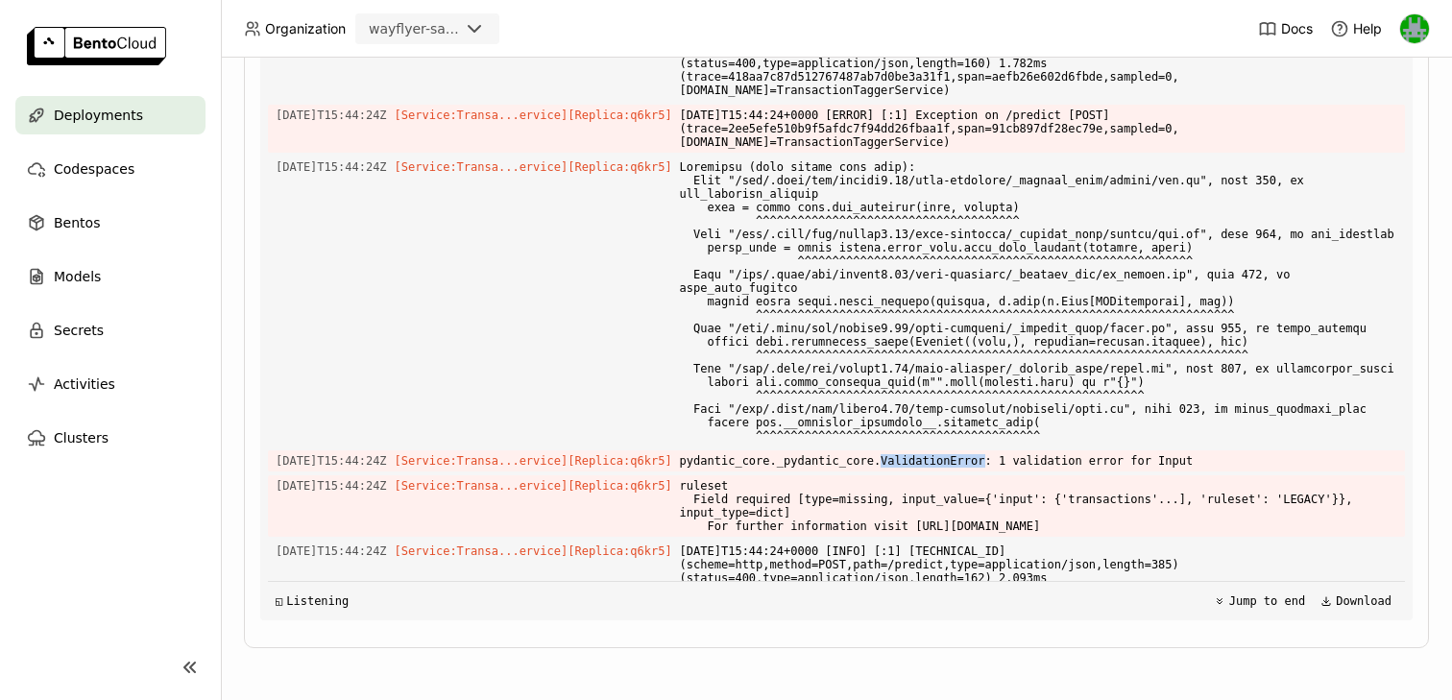
scroll to position [7498, 0]
